Goal: Task Accomplishment & Management: Complete application form

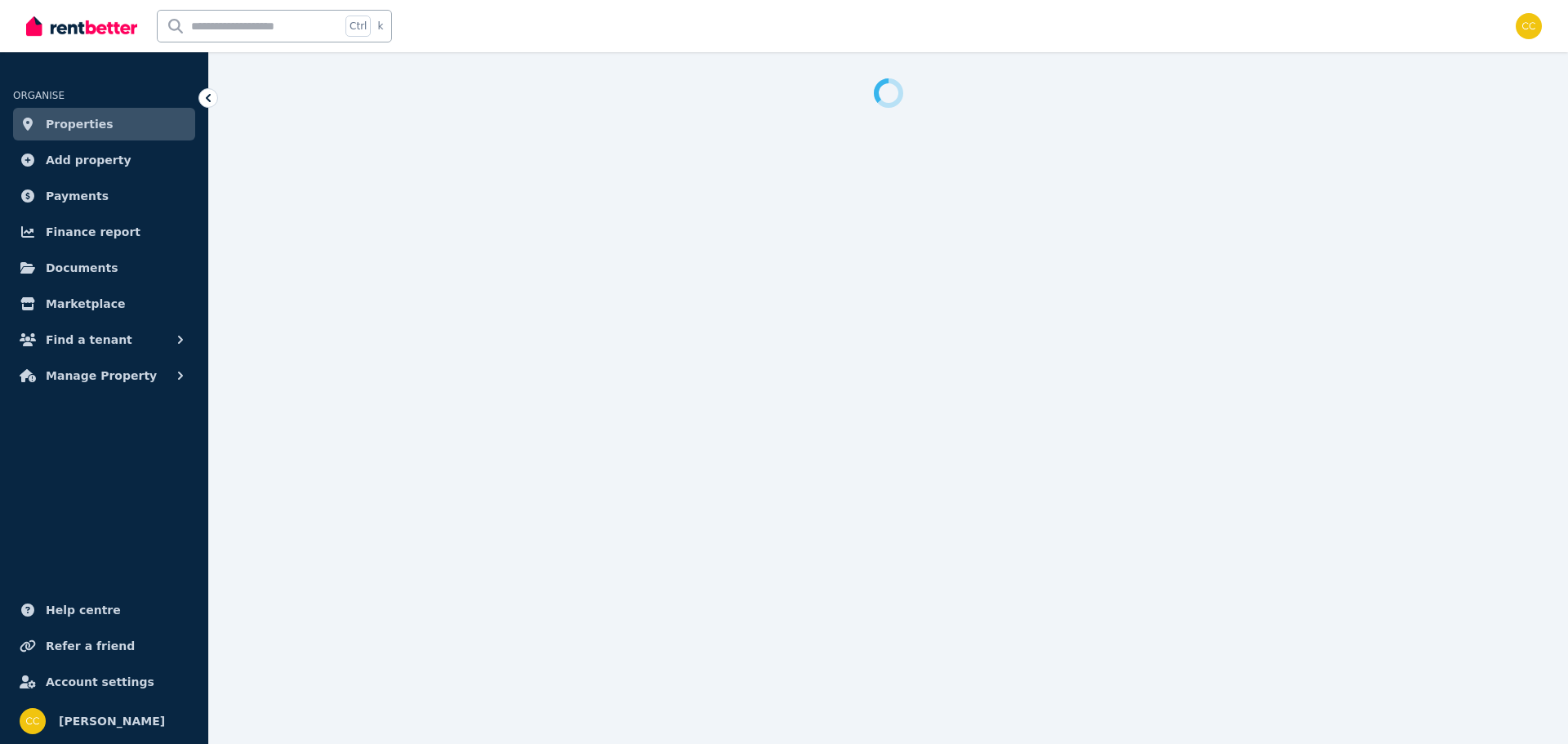
select select "***"
select select "**********"
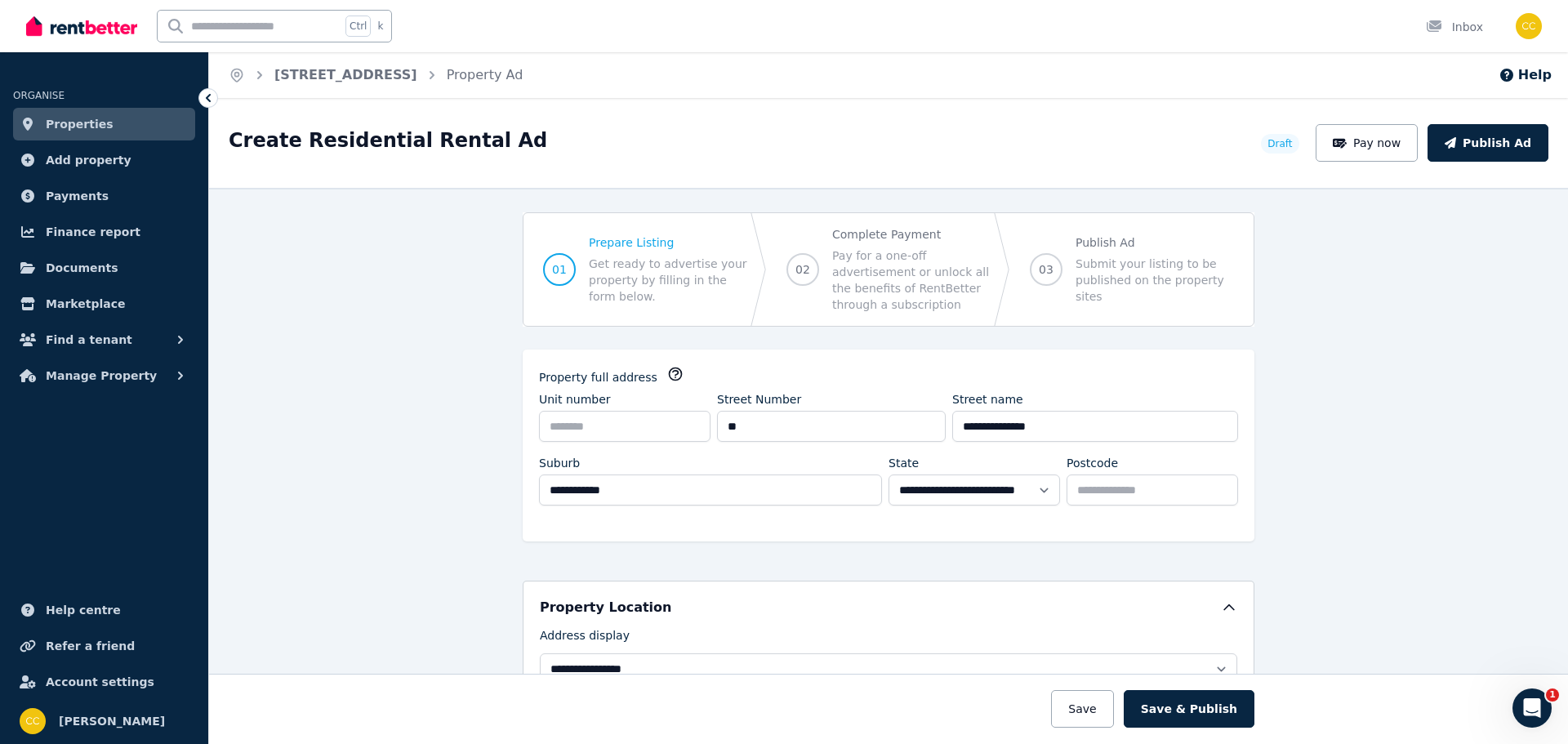
click at [80, 611] on span "Help centre" at bounding box center [83, 611] width 75 height 20
